Goal: Answer question/provide support

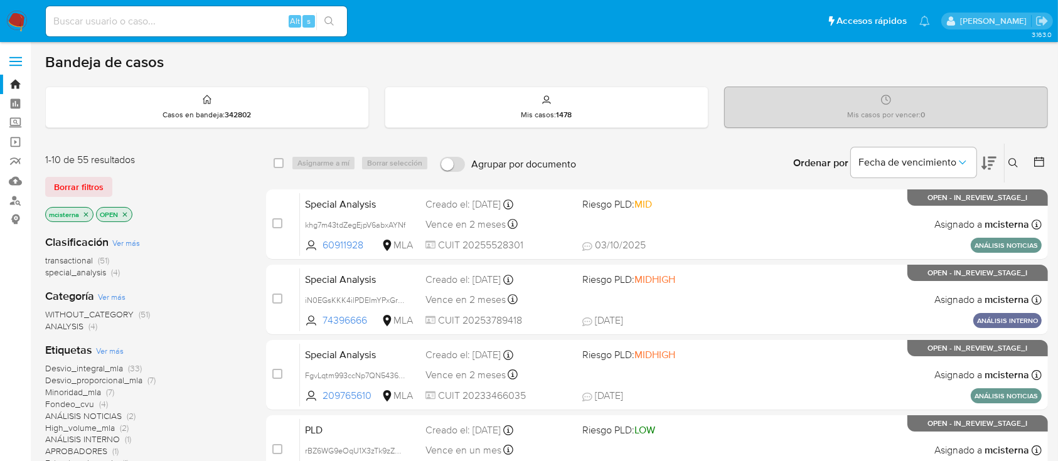
click at [243, 8] on div "Alt s" at bounding box center [196, 21] width 301 height 30
click at [247, 28] on input at bounding box center [196, 21] width 301 height 16
paste input "aMWjjGvmDVbLxJbcVDxUUw3o"
type input "aMWjjGvmDVbLxJbcVDxUUw3o"
click at [324, 22] on icon "search-icon" at bounding box center [329, 21] width 10 height 10
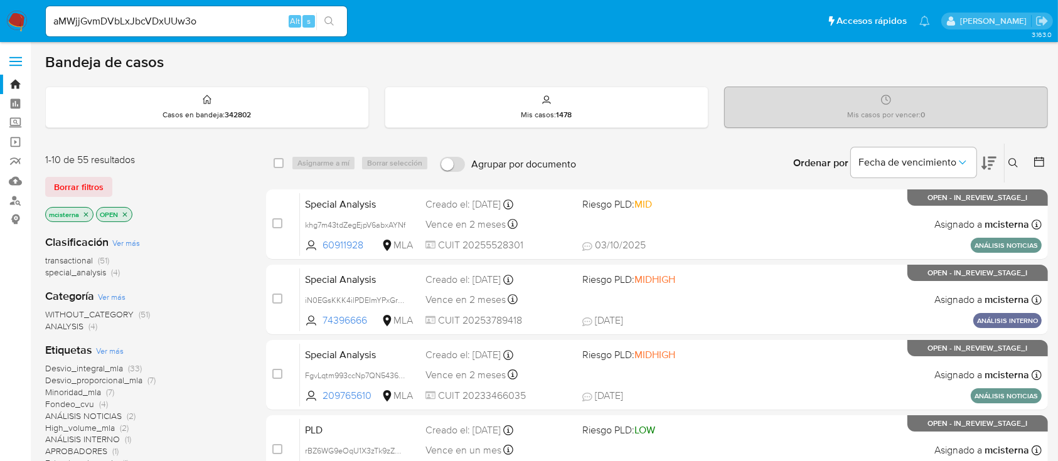
click at [341, 21] on button "search-icon" at bounding box center [329, 22] width 26 height 18
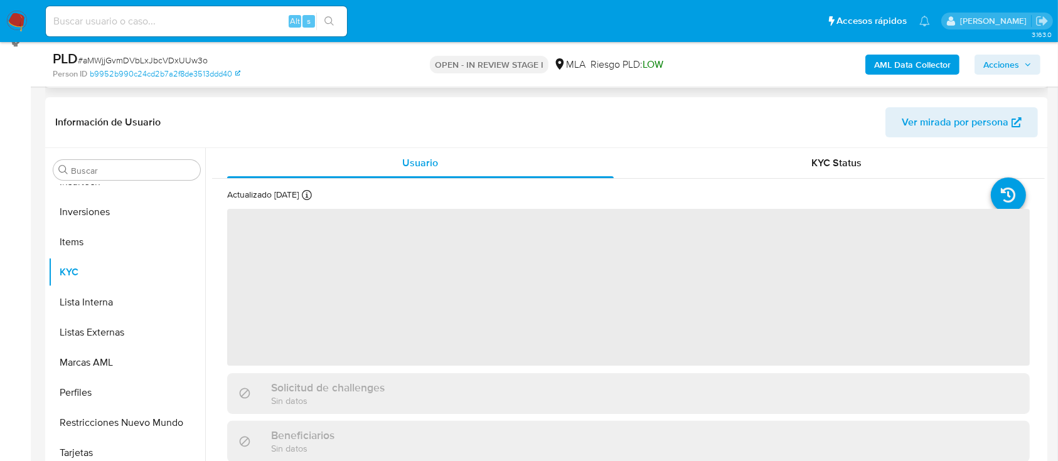
scroll to position [334, 0]
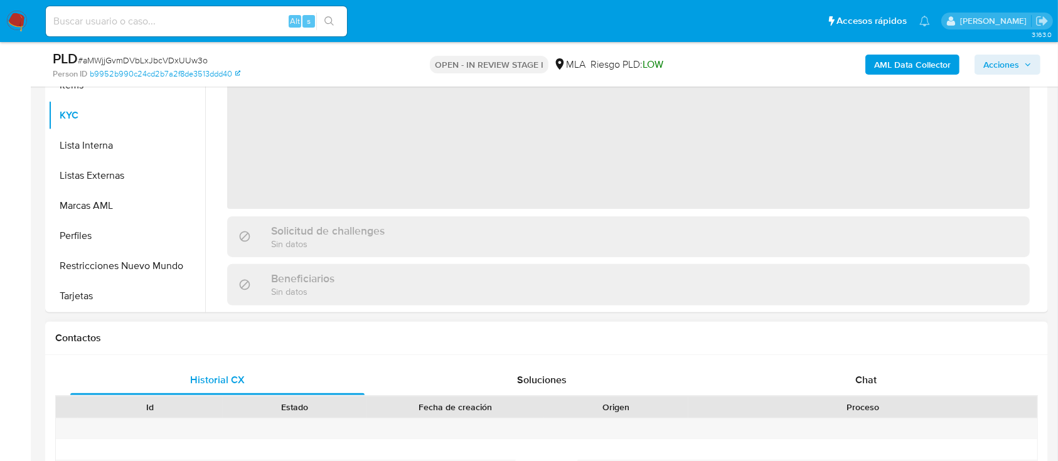
select select "10"
click at [833, 389] on div "Chat" at bounding box center [866, 380] width 294 height 30
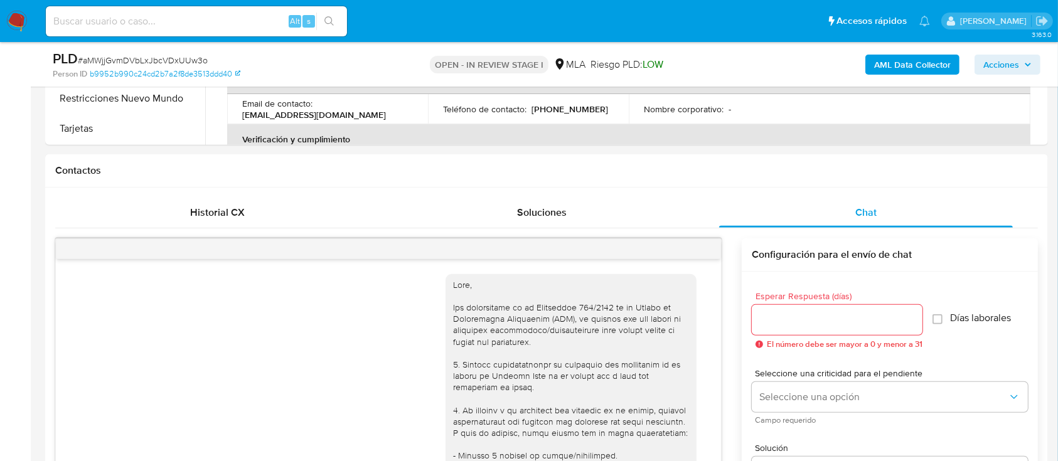
scroll to position [1050, 0]
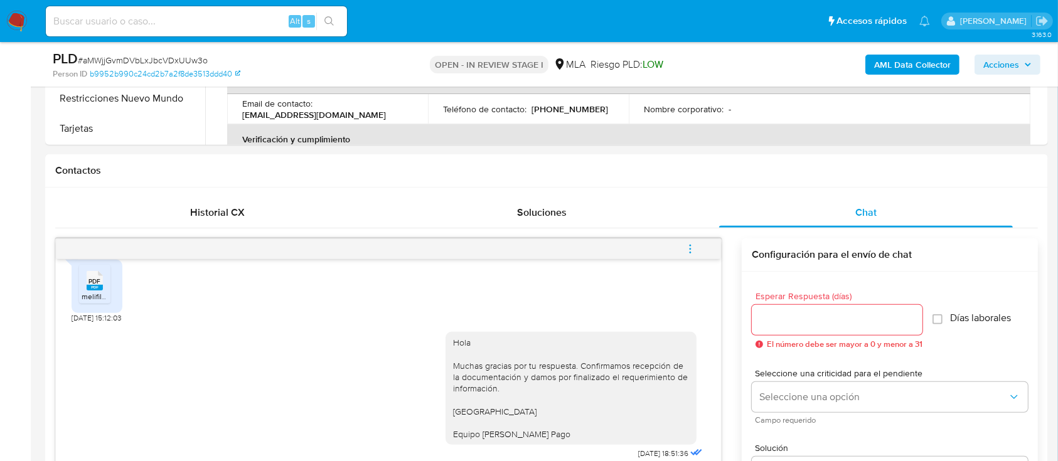
click at [690, 243] on icon "menu-action" at bounding box center [690, 248] width 11 height 11
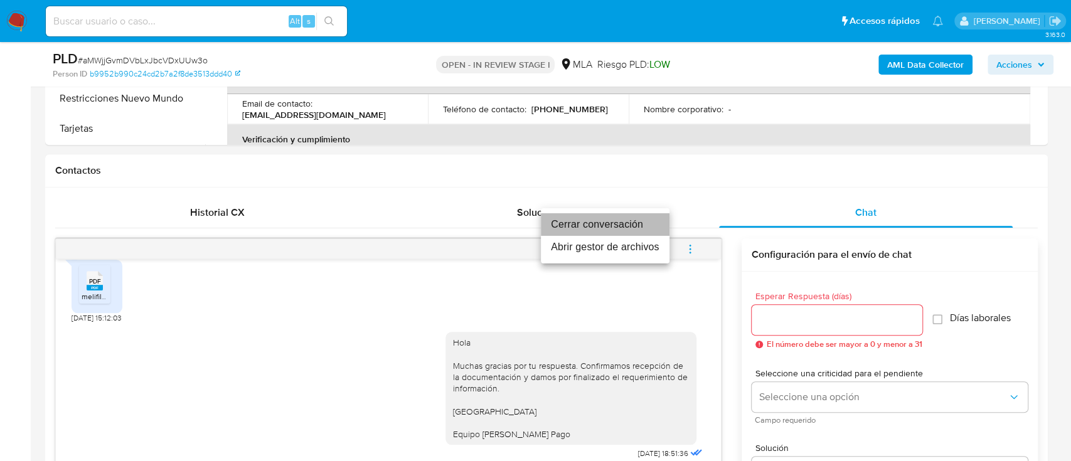
click at [617, 224] on li "Cerrar conversación" at bounding box center [605, 224] width 129 height 23
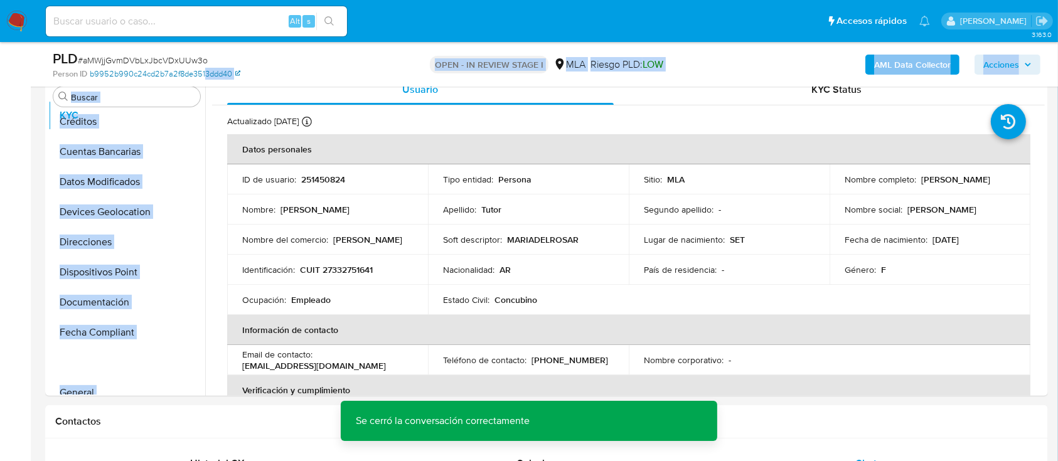
scroll to position [0, 0]
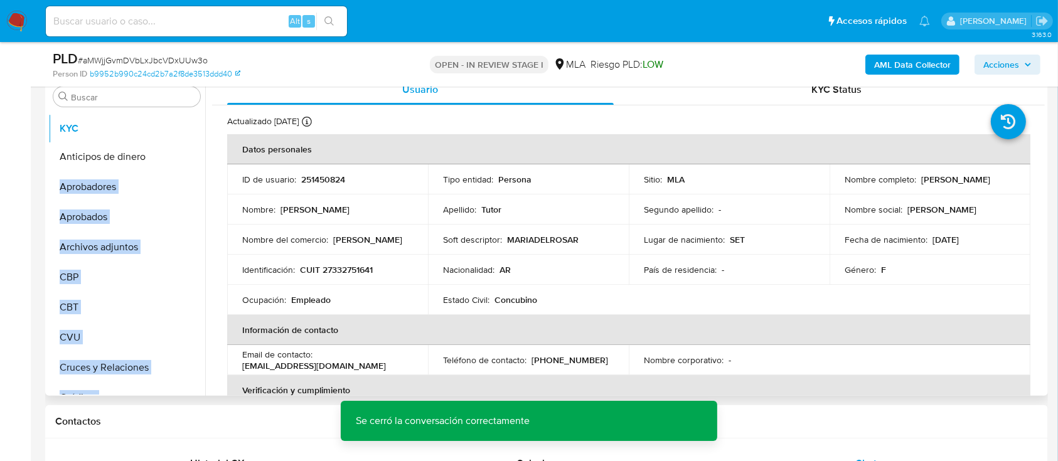
drag, startPoint x: 181, startPoint y: 365, endPoint x: 200, endPoint y: 127, distance: 239.2
click at [200, 127] on ul "Anticipos de dinero Aprobadores Aprobados Archivos adjuntos CBP CBT CVU Cruces …" at bounding box center [126, 253] width 157 height 283
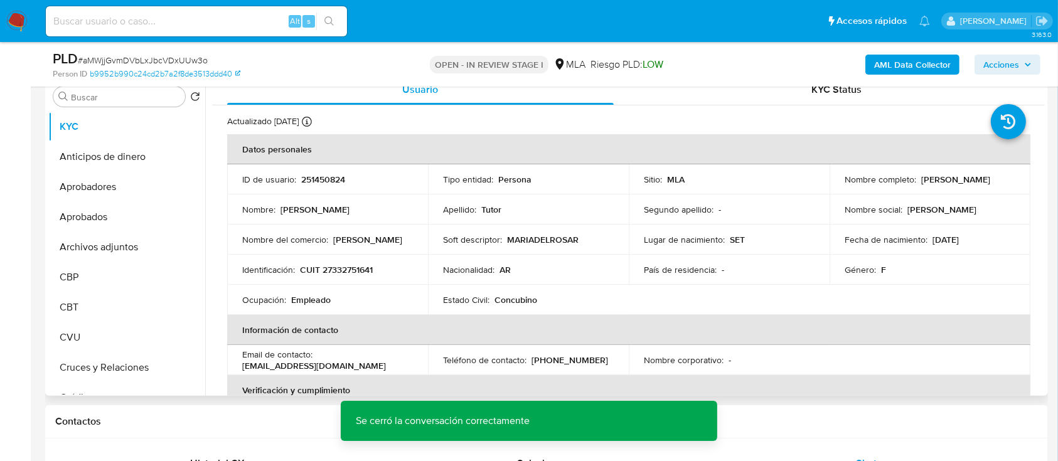
click at [228, 225] on td "Nombre del comercio : [PERSON_NAME]" at bounding box center [327, 240] width 201 height 30
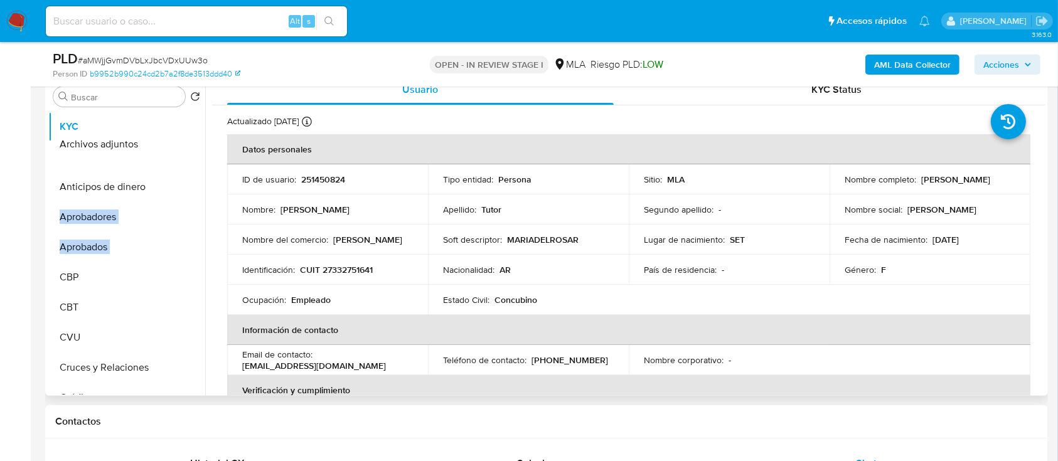
drag, startPoint x: 181, startPoint y: 248, endPoint x: 188, endPoint y: 146, distance: 103.1
click at [188, 146] on ul "KYC Anticipos de dinero Aprobadores Aprobados Archivos adjuntos CBP CBT CVU Cru…" at bounding box center [126, 253] width 157 height 283
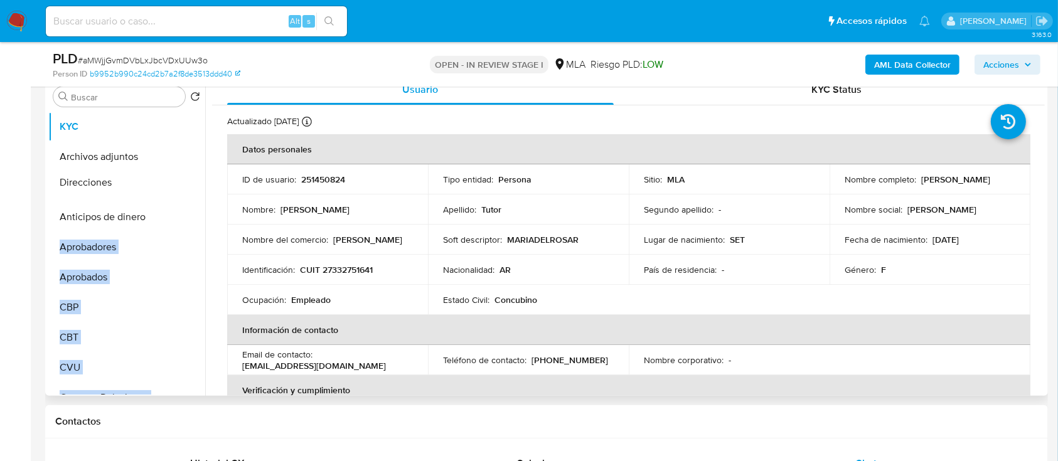
drag, startPoint x: 186, startPoint y: 351, endPoint x: 188, endPoint y: 183, distance: 168.2
click at [188, 183] on ul "KYC Archivos adjuntos Anticipos de dinero Aprobadores Aprobados CBP CBT CVU Cru…" at bounding box center [126, 253] width 157 height 283
click at [256, 198] on td "Nombre : [PERSON_NAME]" at bounding box center [327, 210] width 201 height 30
drag, startPoint x: 189, startPoint y: 317, endPoint x: 182, endPoint y: 206, distance: 111.3
click at [182, 206] on ul "KYC Archivos adjuntos Direcciones Anticipos de dinero Aprobadores Aprobados CBP…" at bounding box center [126, 253] width 157 height 283
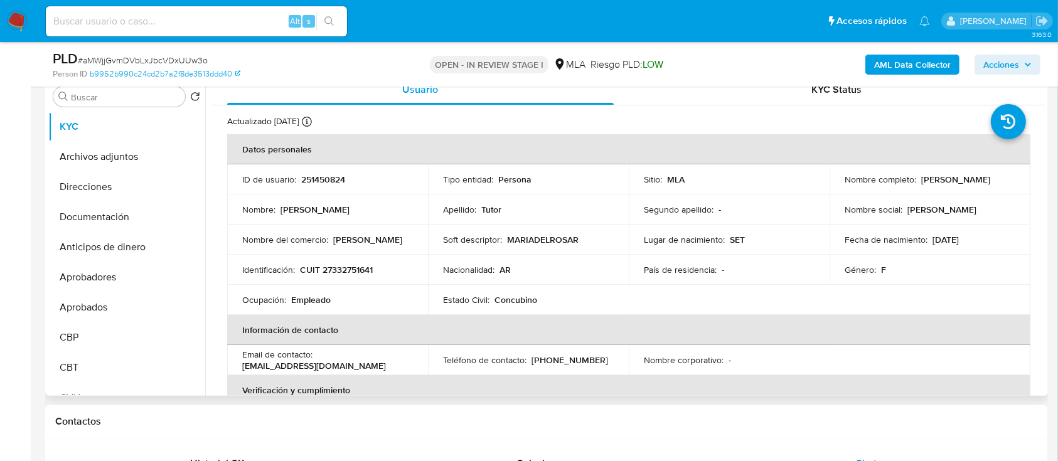
click at [278, 226] on td "Nombre del comercio : [PERSON_NAME]" at bounding box center [327, 240] width 201 height 30
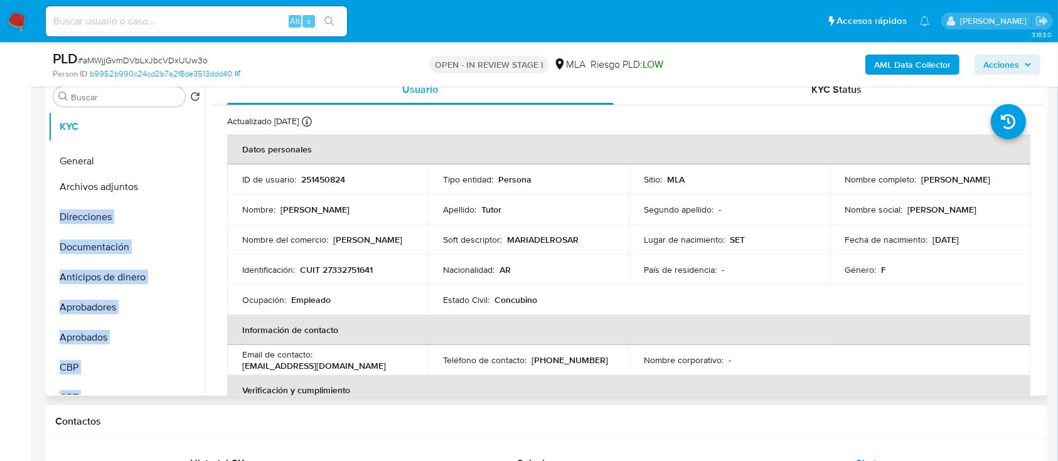
drag, startPoint x: 184, startPoint y: 301, endPoint x: 188, endPoint y: 159, distance: 142.5
click at [188, 159] on ul "KYC Archivos adjuntos Direcciones Documentación Anticipos de dinero Aprobadores…" at bounding box center [126, 253] width 157 height 283
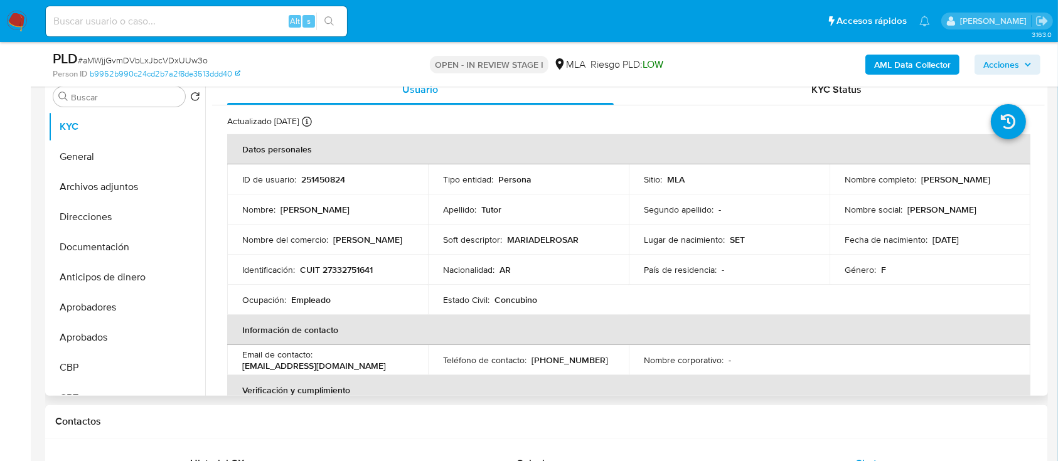
click at [237, 198] on td "Nombre : [PERSON_NAME]" at bounding box center [327, 210] width 201 height 30
drag, startPoint x: 187, startPoint y: 334, endPoint x: 198, endPoint y: 276, distance: 59.4
click at [193, 278] on ul "KYC General Archivos adjuntos Direcciones Documentación Anticipos de dinero Apr…" at bounding box center [126, 253] width 157 height 283
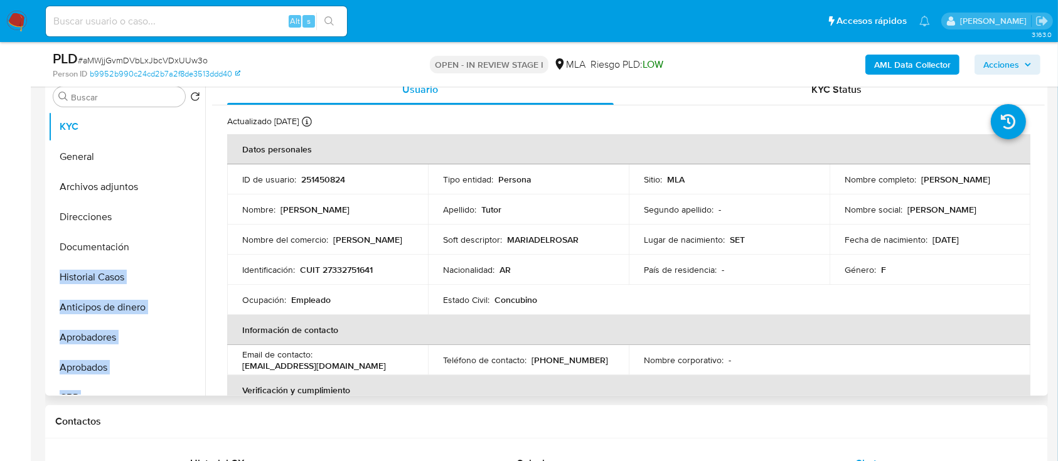
click at [285, 287] on td "Ocupación : Empleado" at bounding box center [327, 300] width 201 height 30
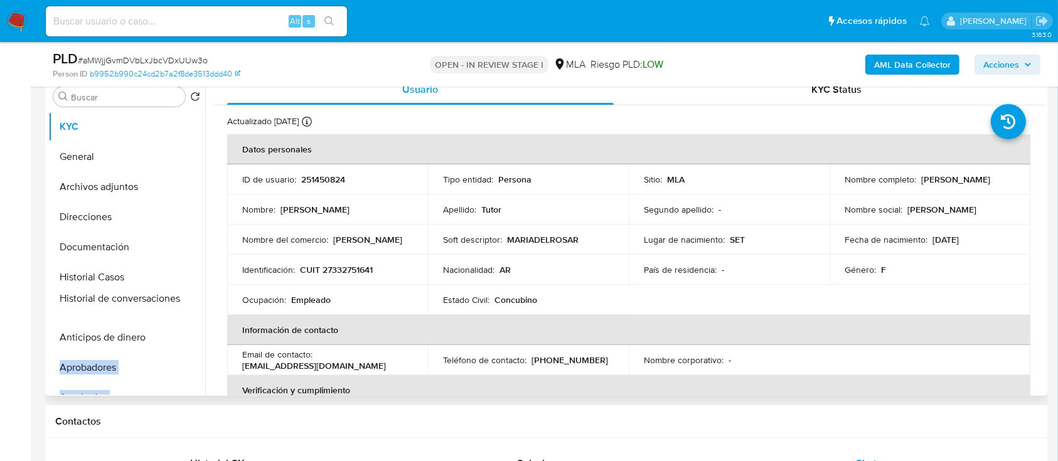
drag, startPoint x: 186, startPoint y: 309, endPoint x: 244, endPoint y: 301, distance: 58.9
click at [188, 297] on ul "KYC General Archivos adjuntos Direcciones Documentación Historial Casos Anticip…" at bounding box center [126, 253] width 157 height 283
click at [250, 302] on p "Ocupación :" at bounding box center [264, 299] width 44 height 11
drag, startPoint x: 187, startPoint y: 319, endPoint x: 189, endPoint y: 327, distance: 7.9
click at [189, 327] on ul "KYC General Archivos adjuntos Direcciones Documentación Historial Casos Histori…" at bounding box center [126, 253] width 157 height 283
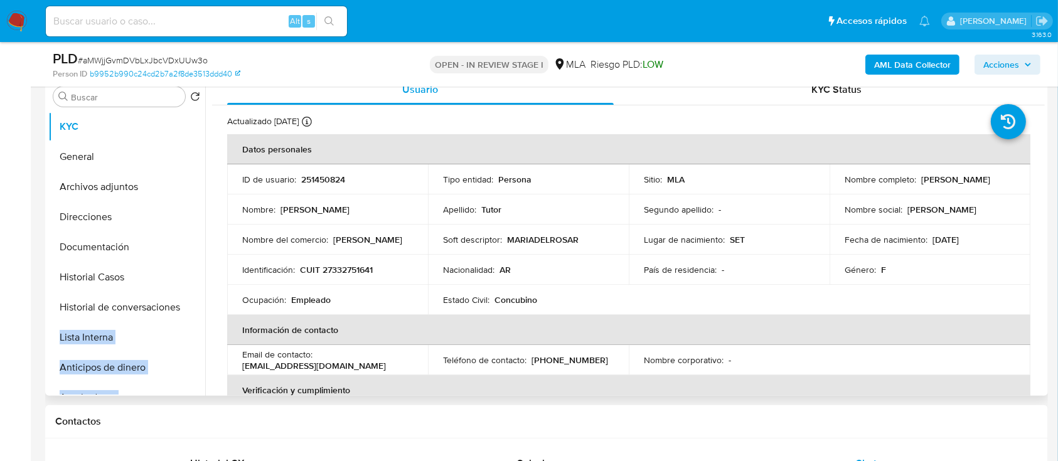
click at [301, 325] on th "Información de contacto" at bounding box center [628, 330] width 803 height 30
drag, startPoint x: 179, startPoint y: 346, endPoint x: 170, endPoint y: 341, distance: 10.7
click at [170, 341] on ul "KYC General Archivos adjuntos Direcciones Documentación Historial Casos Histori…" at bounding box center [126, 253] width 157 height 283
click at [119, 288] on button "Historial Casos" at bounding box center [121, 277] width 147 height 30
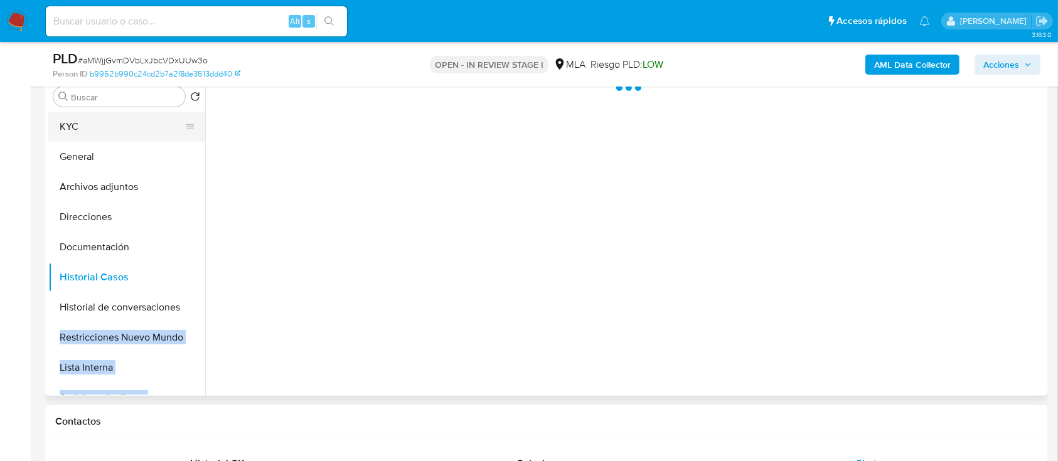
click at [98, 136] on button "KYC" at bounding box center [121, 127] width 147 height 30
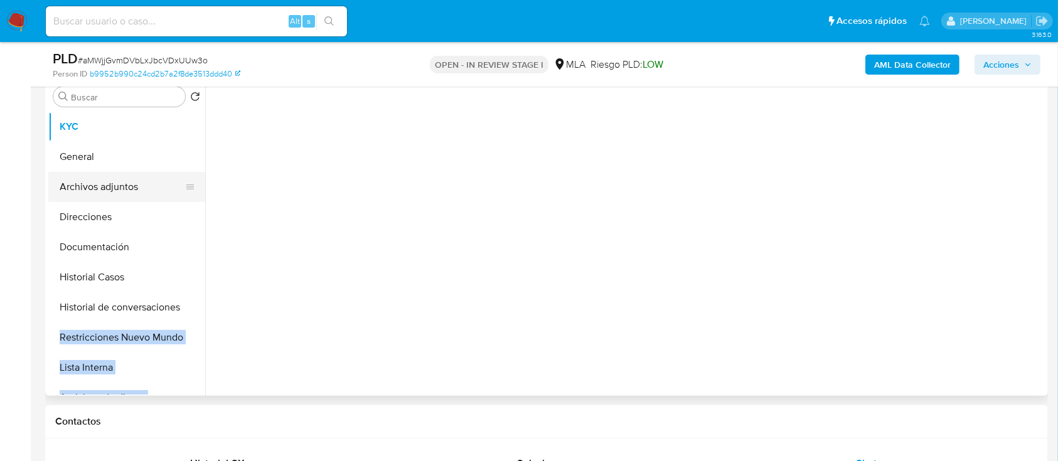
click at [134, 185] on button "Archivos adjuntos" at bounding box center [121, 187] width 147 height 30
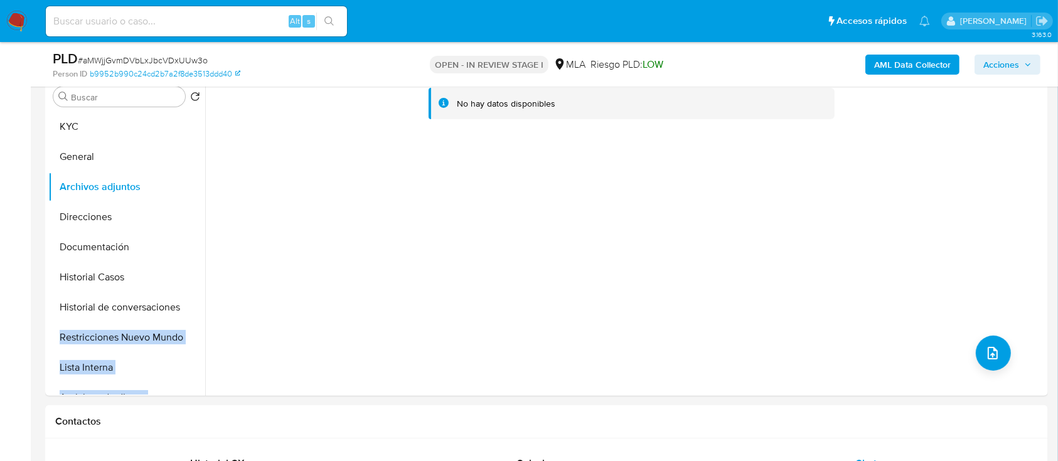
click at [893, 63] on b "AML Data Collector" at bounding box center [912, 65] width 77 height 20
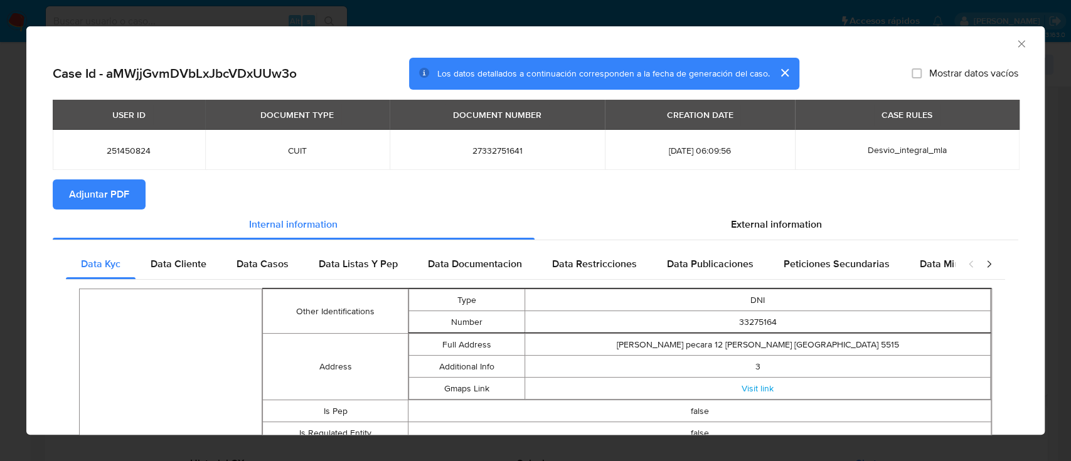
click at [83, 193] on span "Adjuntar PDF" at bounding box center [99, 195] width 60 height 28
